Goal: Entertainment & Leisure: Browse casually

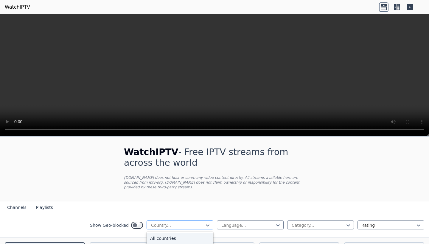
click at [198, 222] on div "Country..." at bounding box center [180, 225] width 67 height 9
type input "*****"
click at [181, 239] on div "[GEOGRAPHIC_DATA]" at bounding box center [180, 238] width 67 height 11
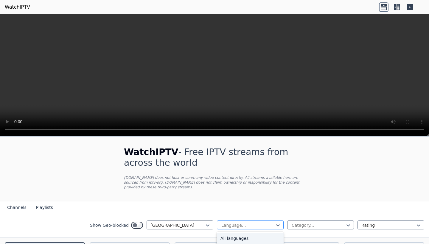
click at [232, 223] on div "Language..." at bounding box center [247, 226] width 53 height 6
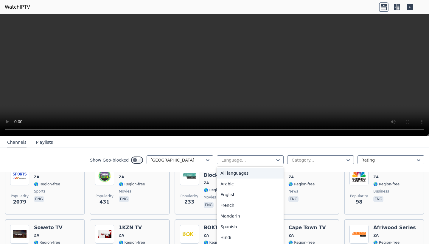
scroll to position [71, 0]
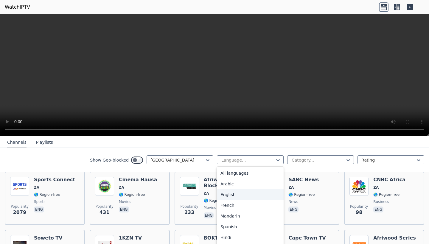
click at [251, 193] on div "English" at bounding box center [250, 195] width 67 height 11
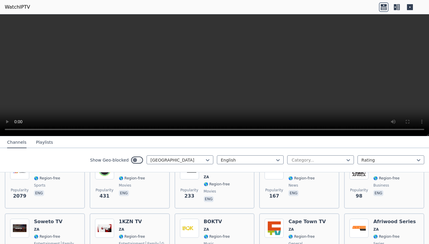
scroll to position [68, 0]
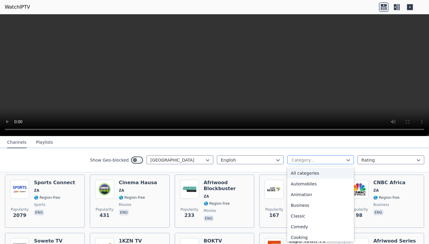
click at [336, 160] on div at bounding box center [318, 160] width 54 height 6
click at [311, 218] on div "Sports" at bounding box center [320, 217] width 67 height 11
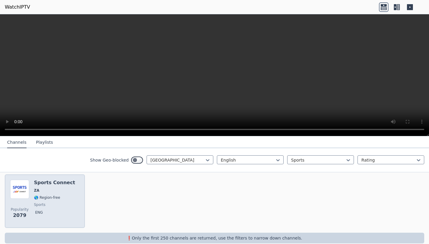
click at [50, 186] on div "Sports Connect ZA 🌎 Region-free sports eng" at bounding box center [54, 201] width 41 height 43
click at [49, 211] on span "eng" at bounding box center [54, 213] width 41 height 7
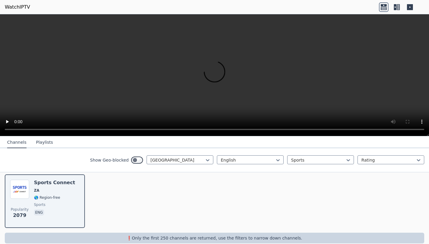
scroll to position [77, 0]
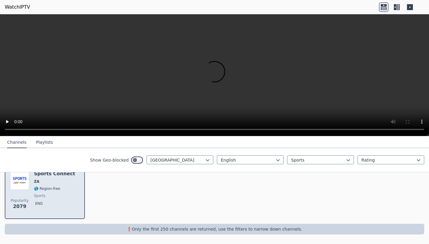
click at [49, 181] on span "ZA" at bounding box center [54, 181] width 41 height 5
click at [24, 209] on span "2079" at bounding box center [19, 206] width 13 height 7
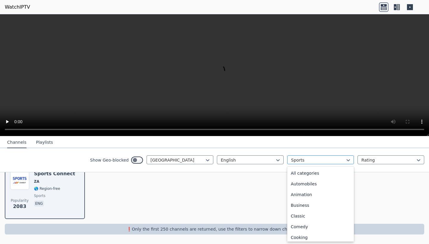
click at [326, 160] on div at bounding box center [318, 160] width 54 height 6
click at [306, 173] on div "All categories" at bounding box center [320, 173] width 67 height 11
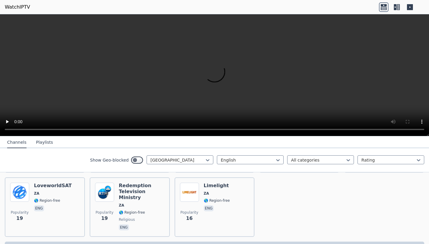
scroll to position [427, 0]
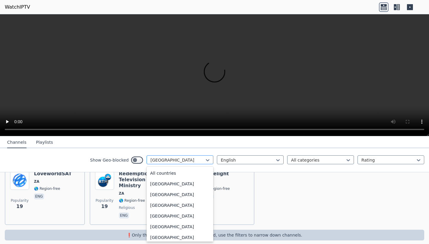
click at [196, 157] on div at bounding box center [177, 160] width 54 height 6
